Goal: Task Accomplishment & Management: Manage account settings

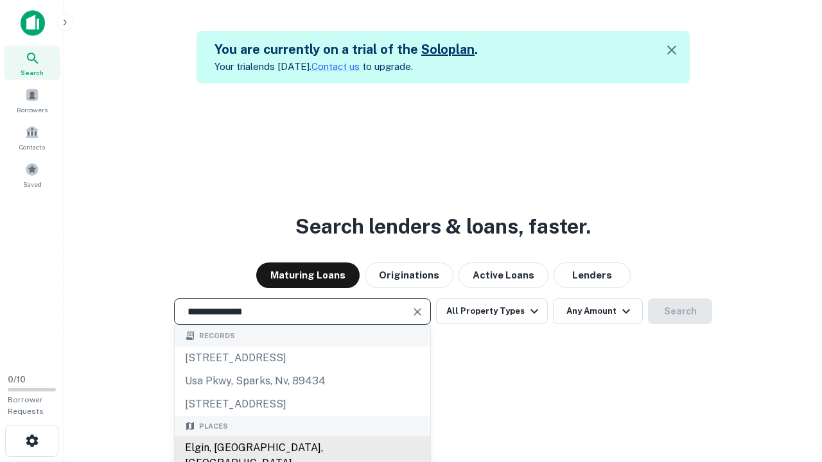
click at [302, 448] on div "Elgin, IL, USA" at bounding box center [302, 455] width 255 height 39
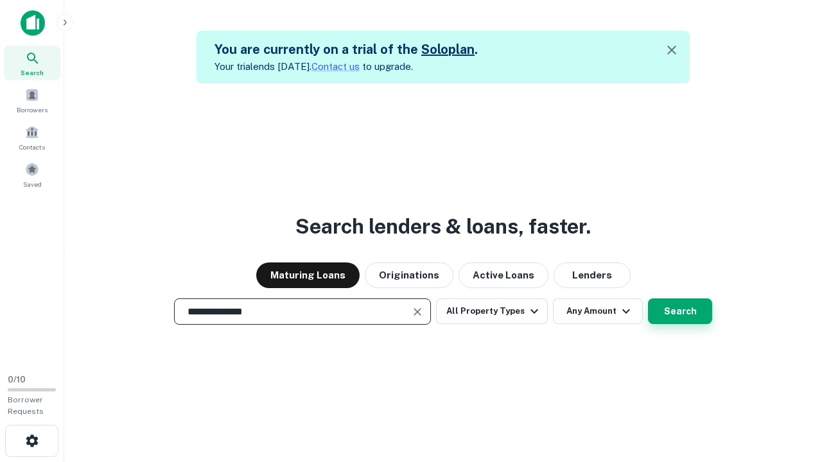
type input "**********"
click at [648, 298] on button "Search" at bounding box center [680, 311] width 64 height 26
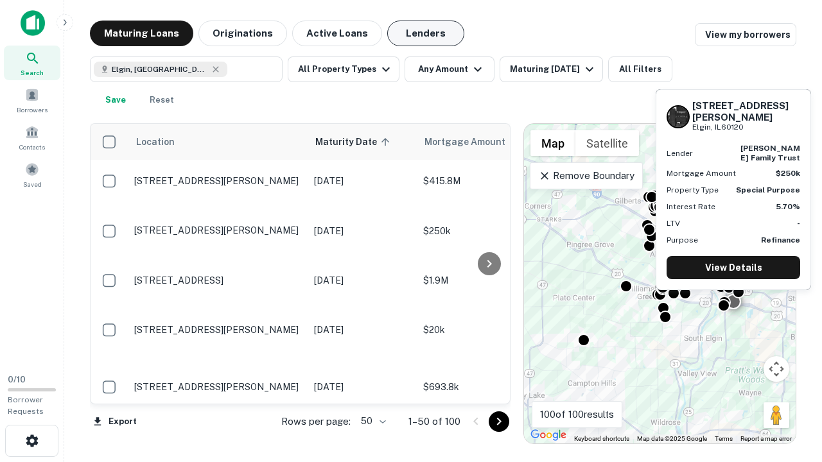
click at [426, 33] on button "Lenders" at bounding box center [425, 34] width 77 height 26
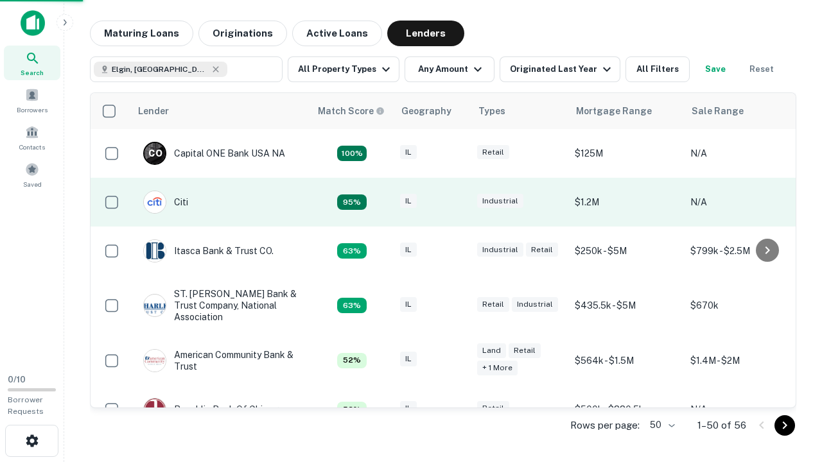
click at [456, 202] on div "IL" at bounding box center [432, 202] width 64 height 17
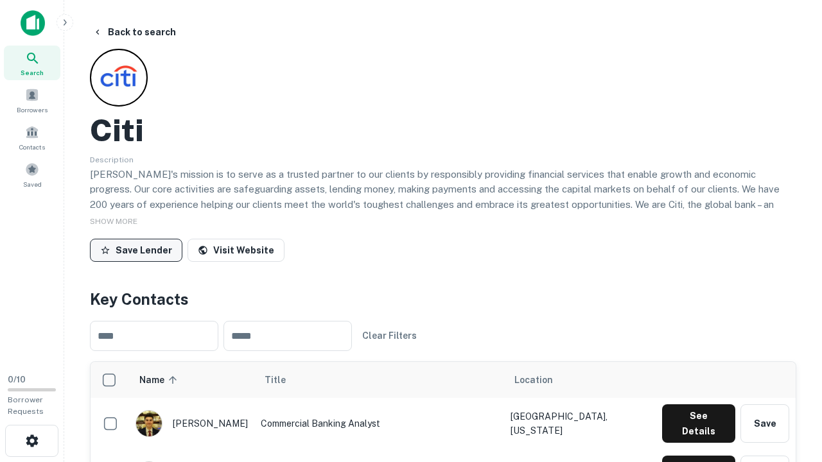
click at [136, 250] on button "Save Lender" at bounding box center [136, 250] width 92 height 23
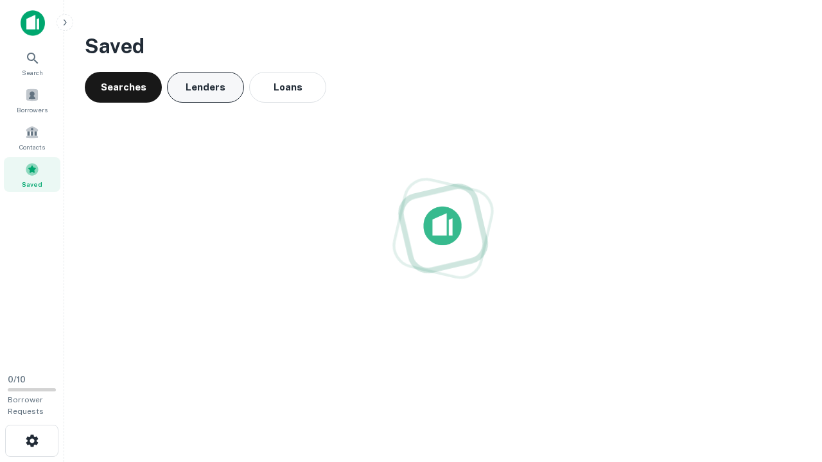
click at [205, 87] on button "Lenders" at bounding box center [205, 87] width 77 height 31
